Goal: Find specific page/section: Find specific page/section

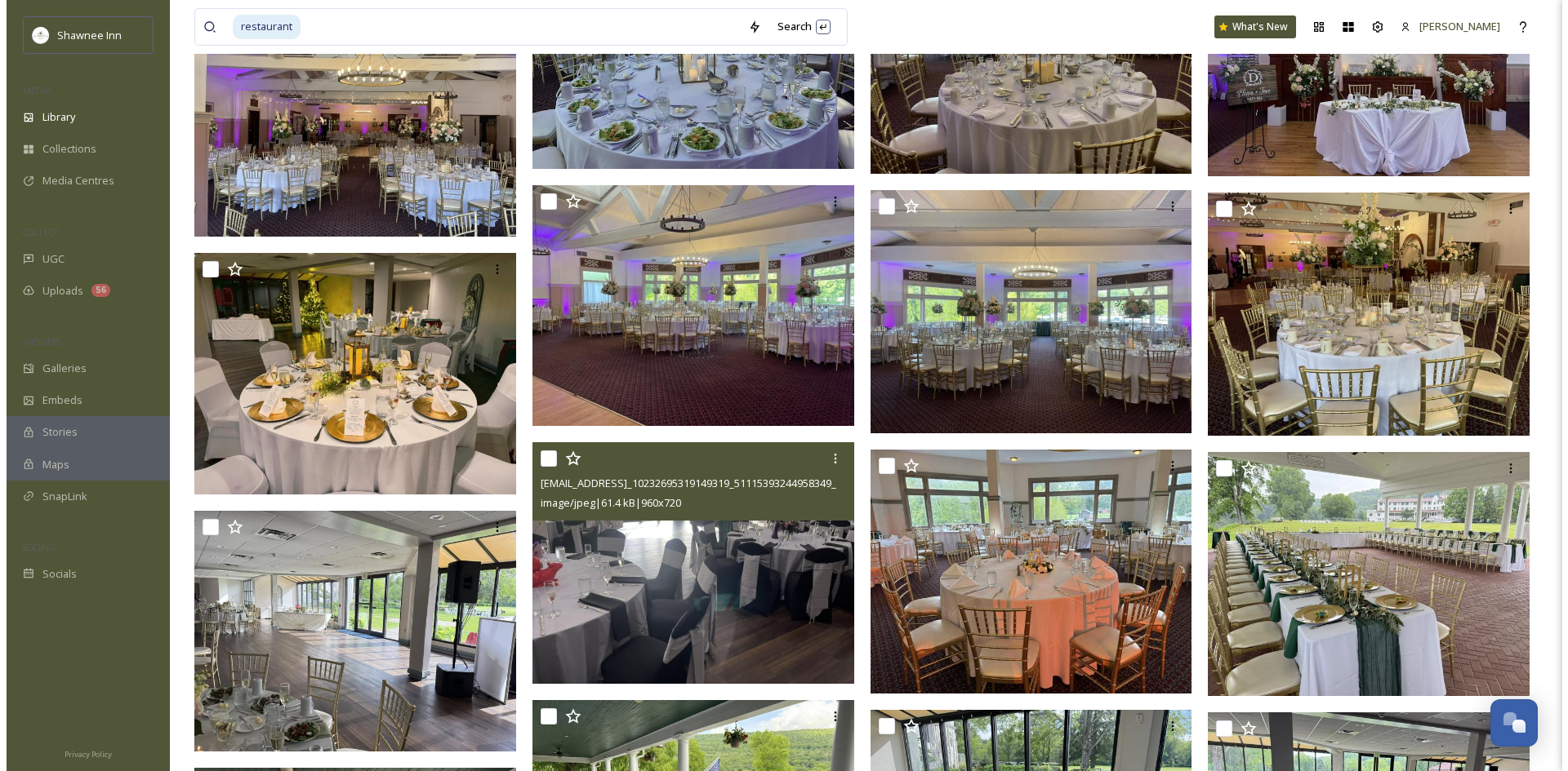
scroll to position [4662, 0]
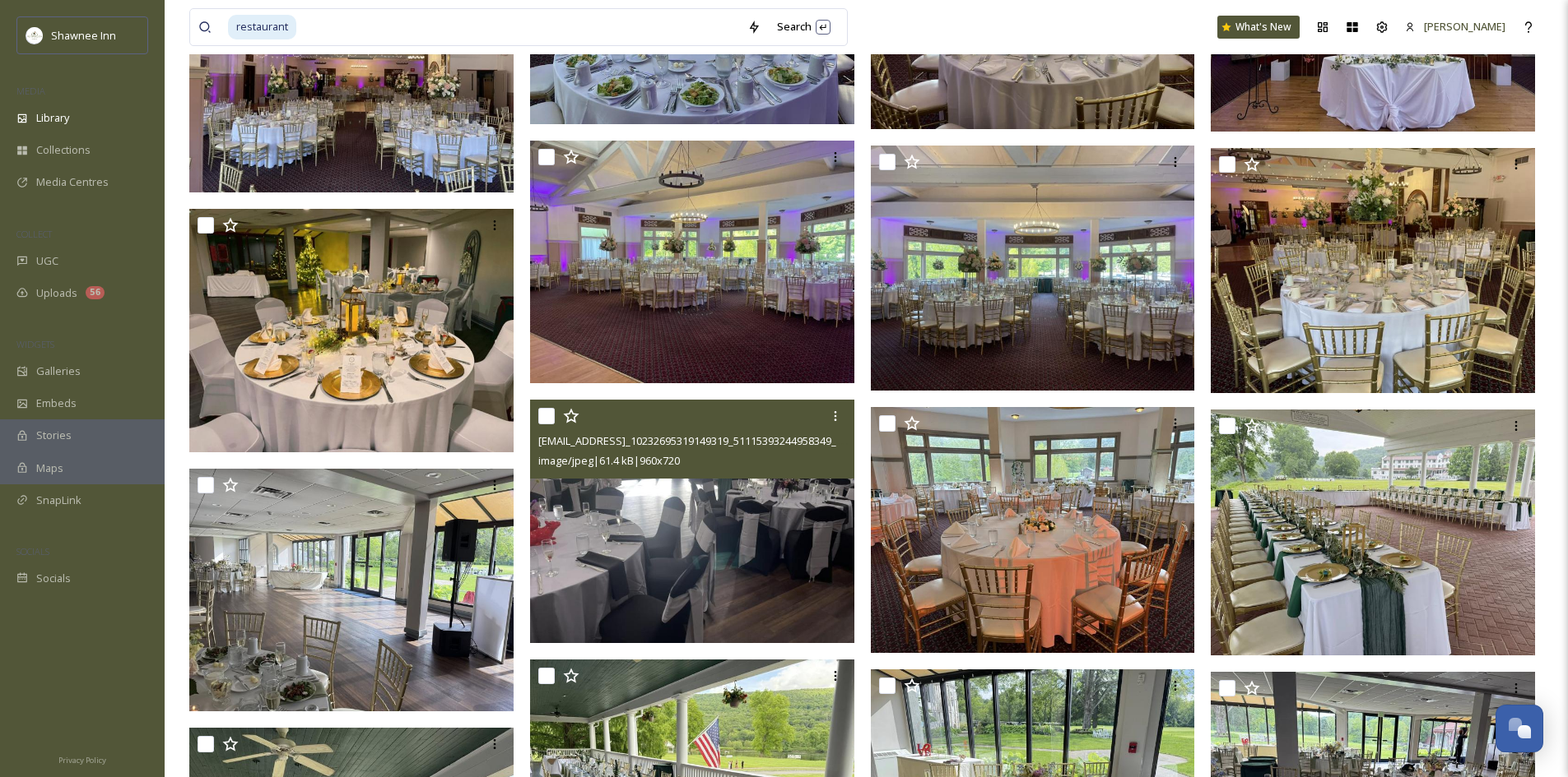
click at [682, 508] on img at bounding box center [692, 521] width 325 height 243
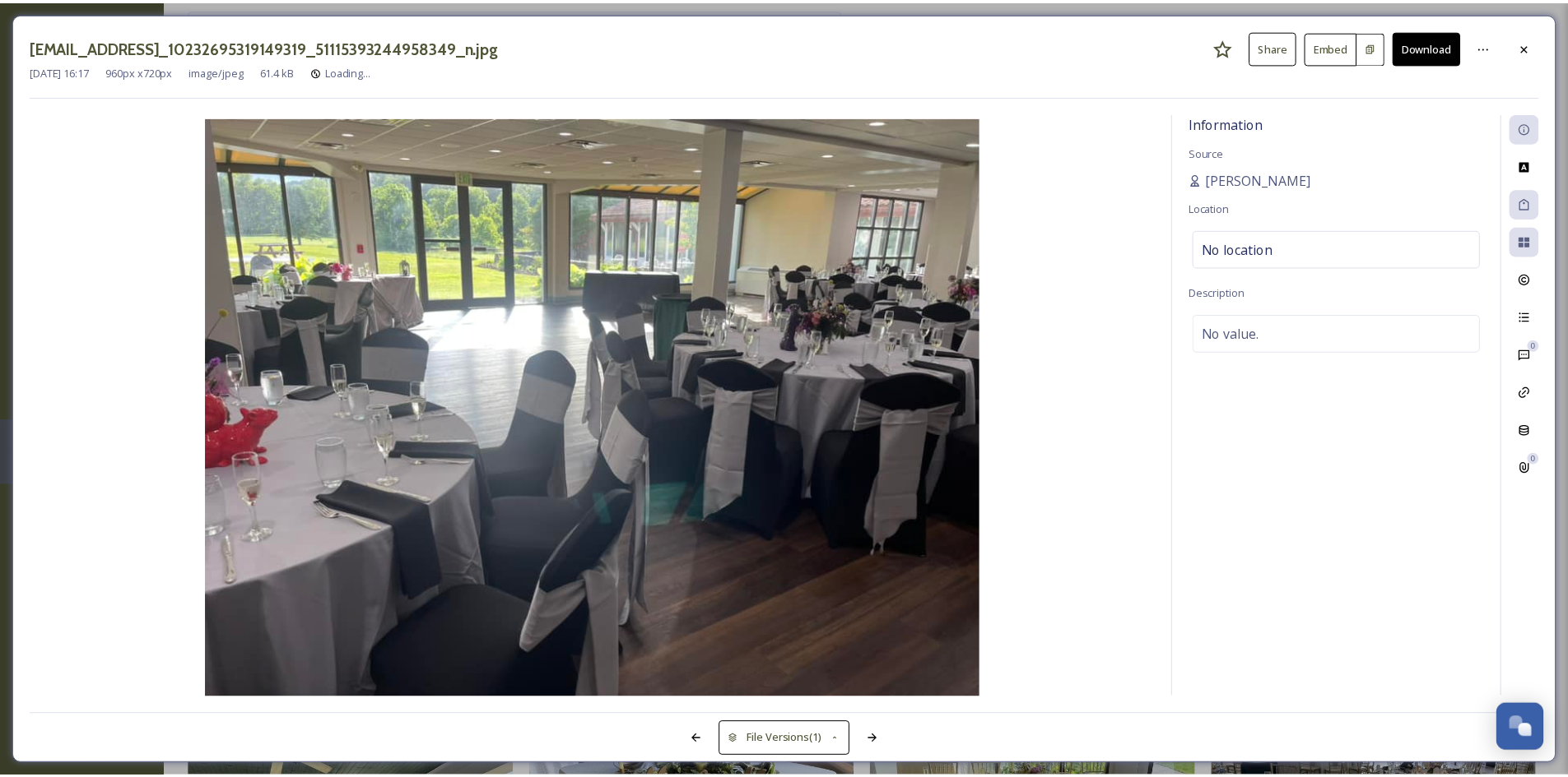
scroll to position [4708, 0]
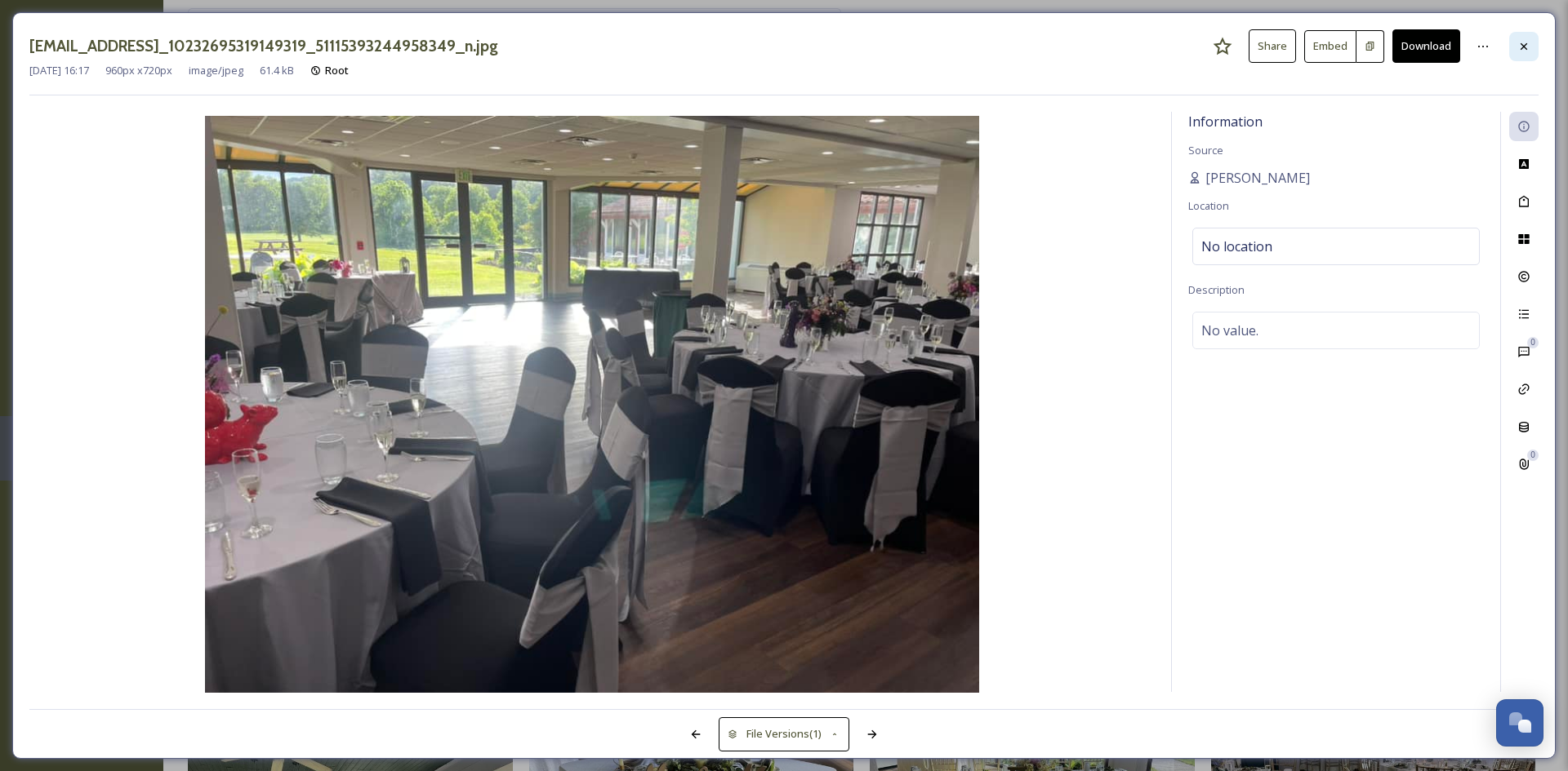
click at [1520, 51] on icon at bounding box center [1523, 46] width 13 height 13
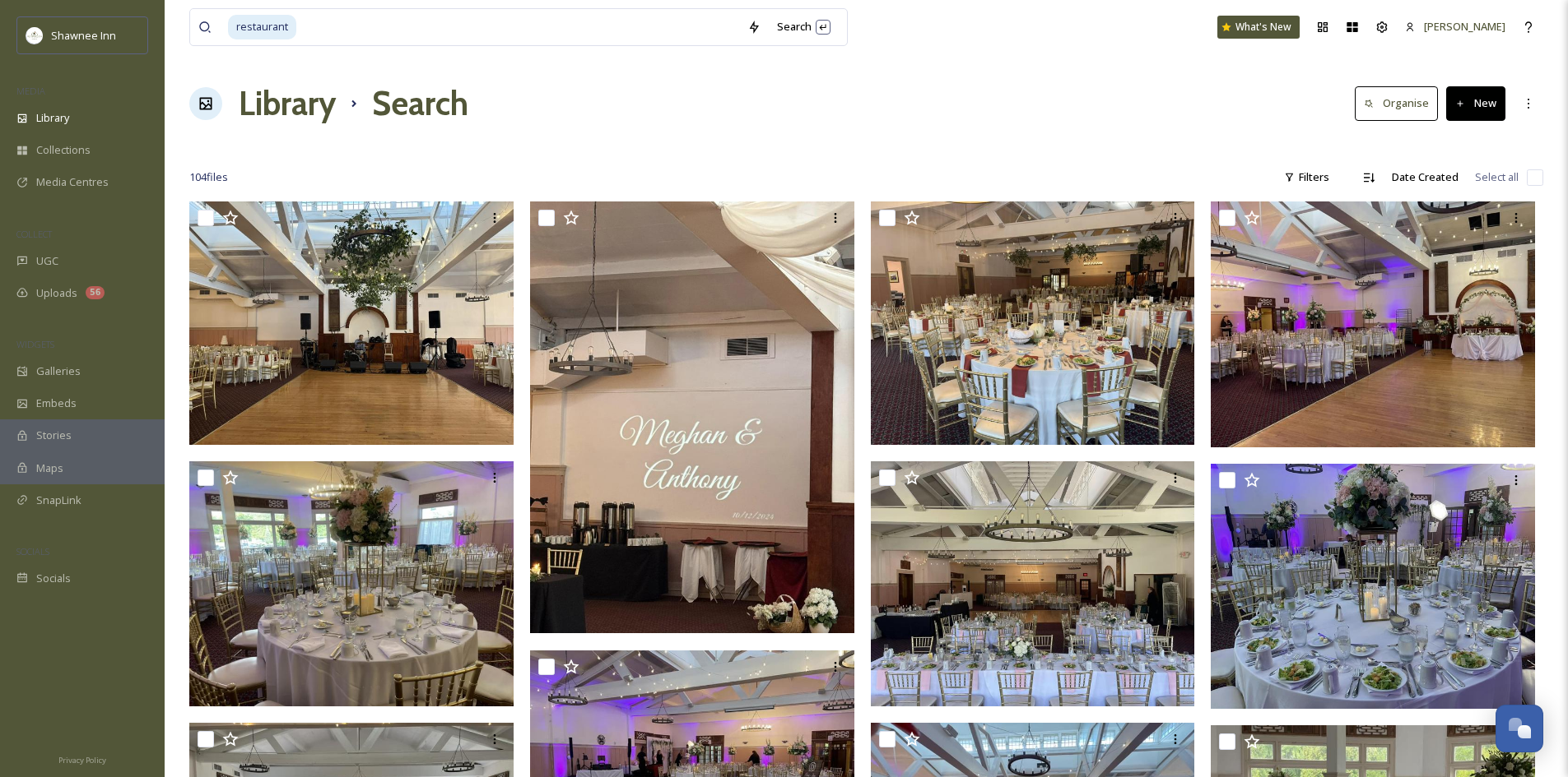
click at [544, 116] on div "Library Search Organise New" at bounding box center [865, 104] width 1353 height 49
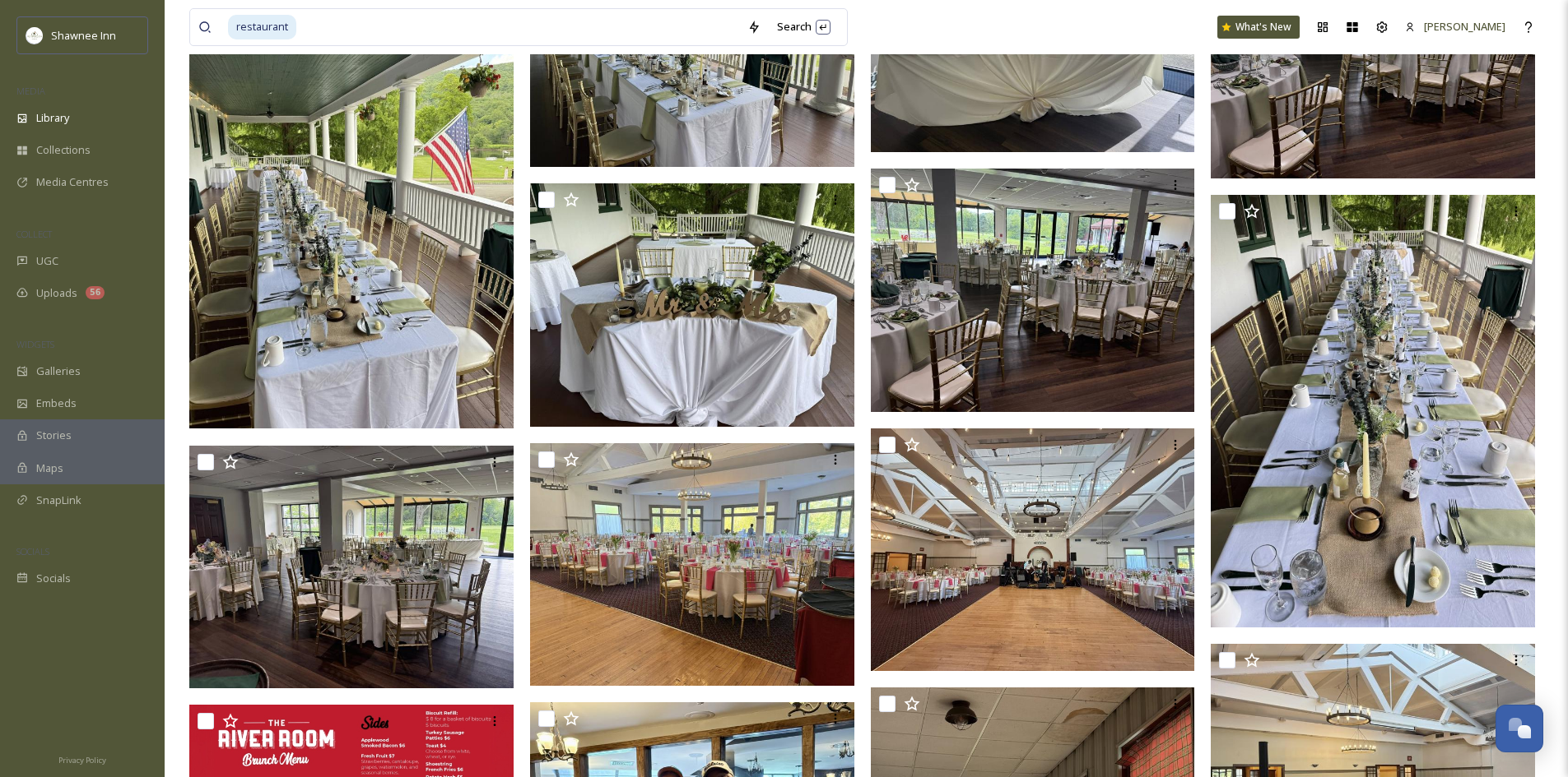
scroll to position [5458, 0]
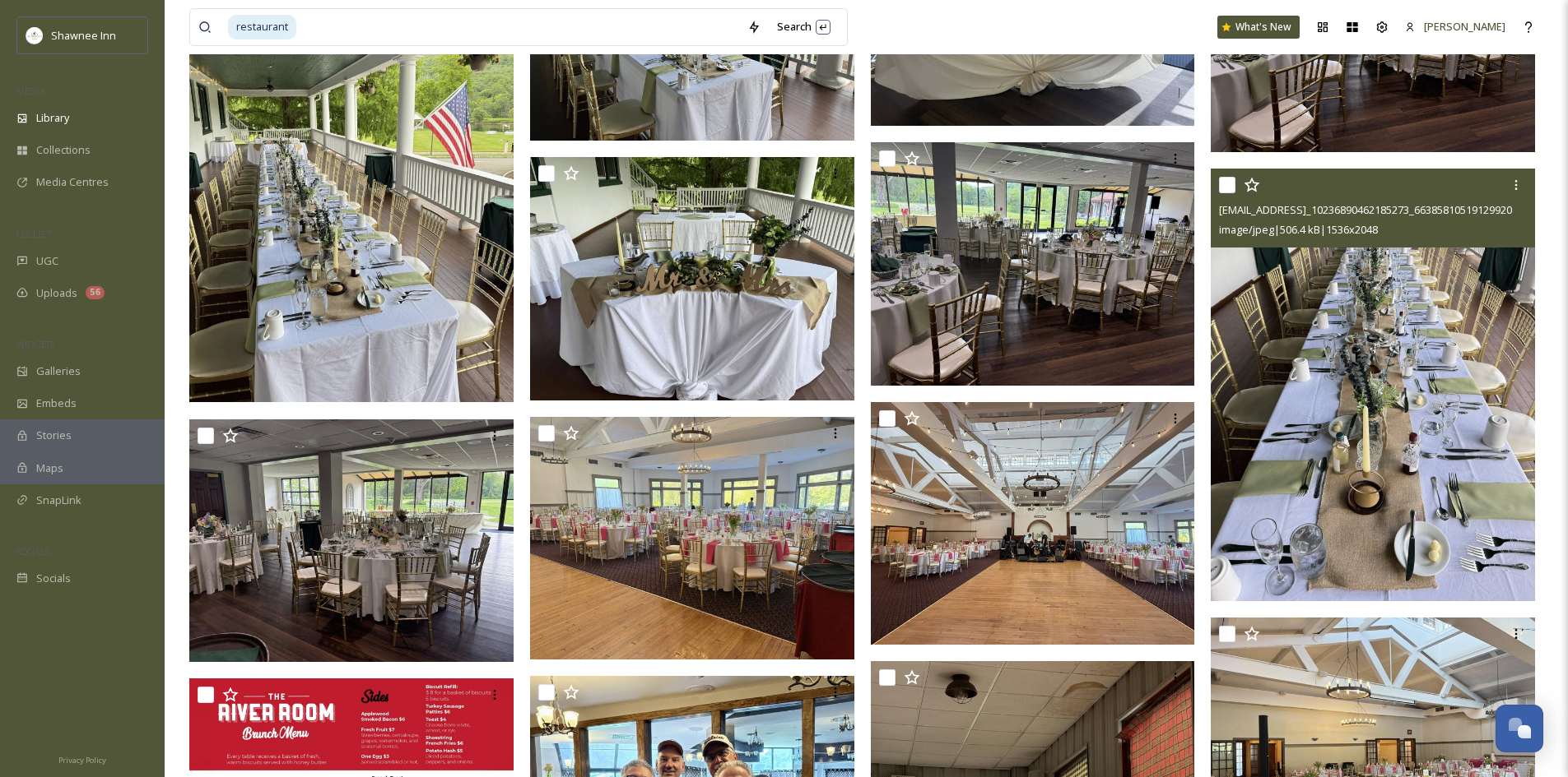
click at [1450, 566] on img at bounding box center [1373, 384] width 325 height 432
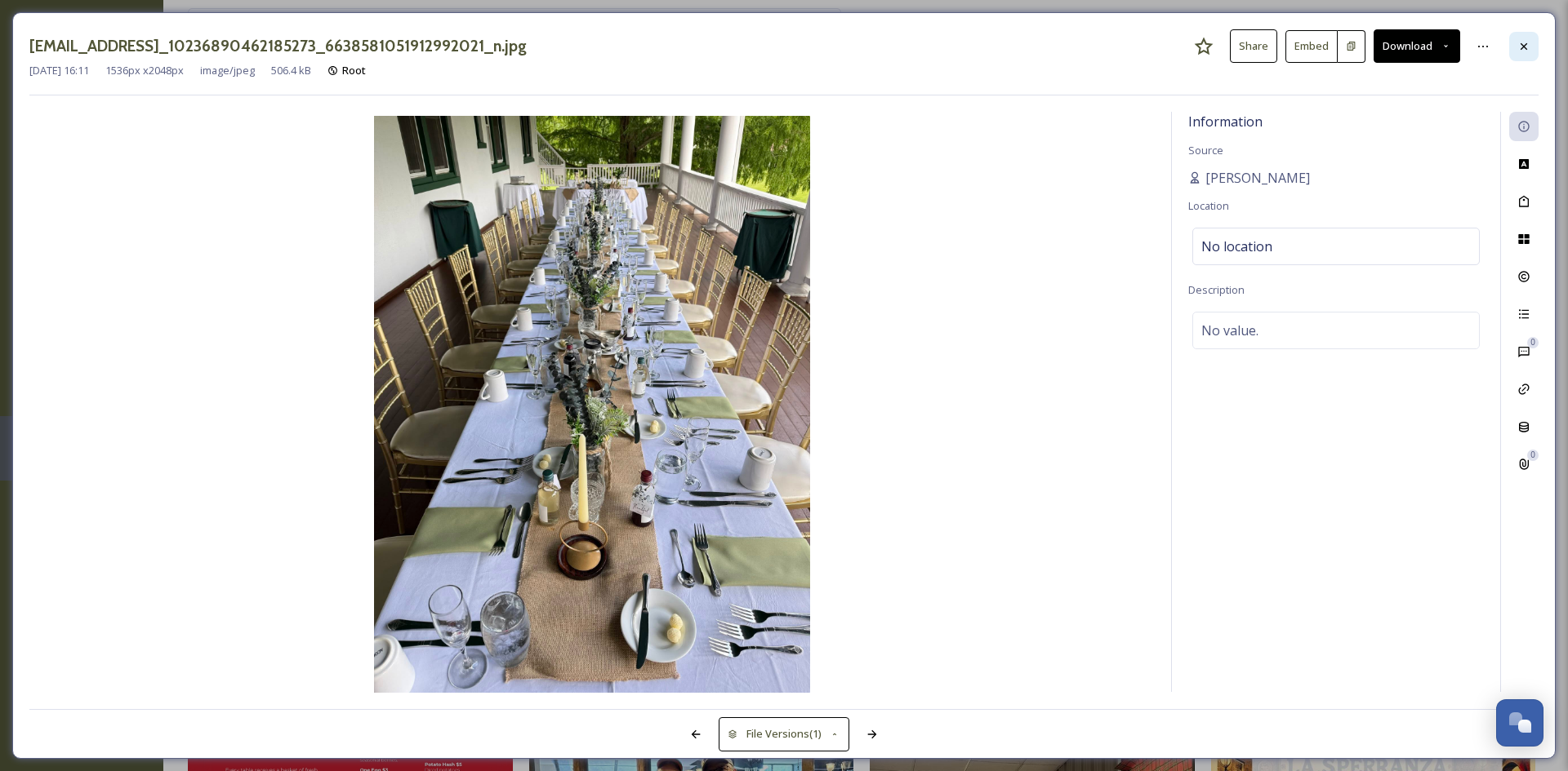
click at [1530, 57] on div at bounding box center [1523, 46] width 30 height 30
